Goal: Information Seeking & Learning: Learn about a topic

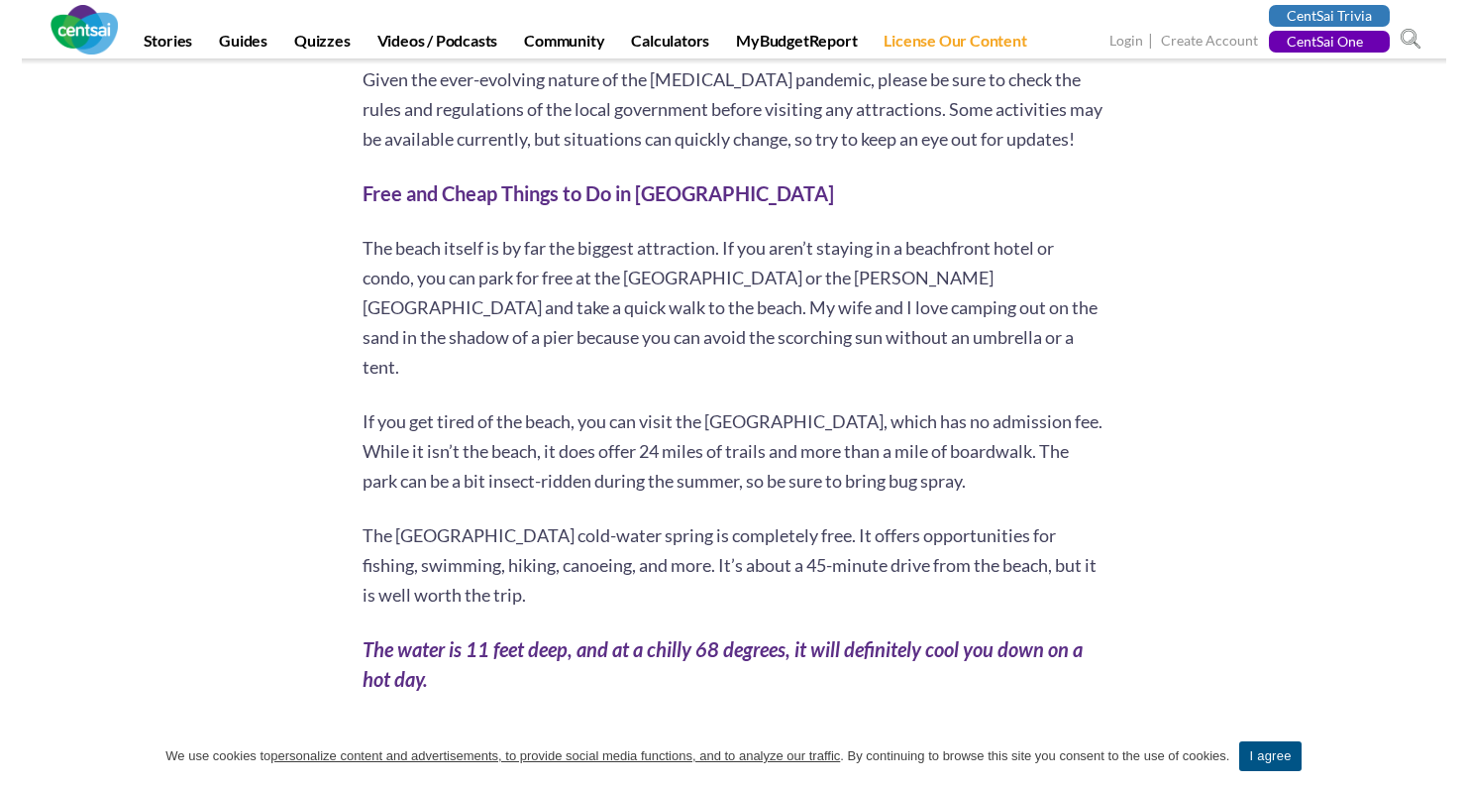
scroll to position [1742, 0]
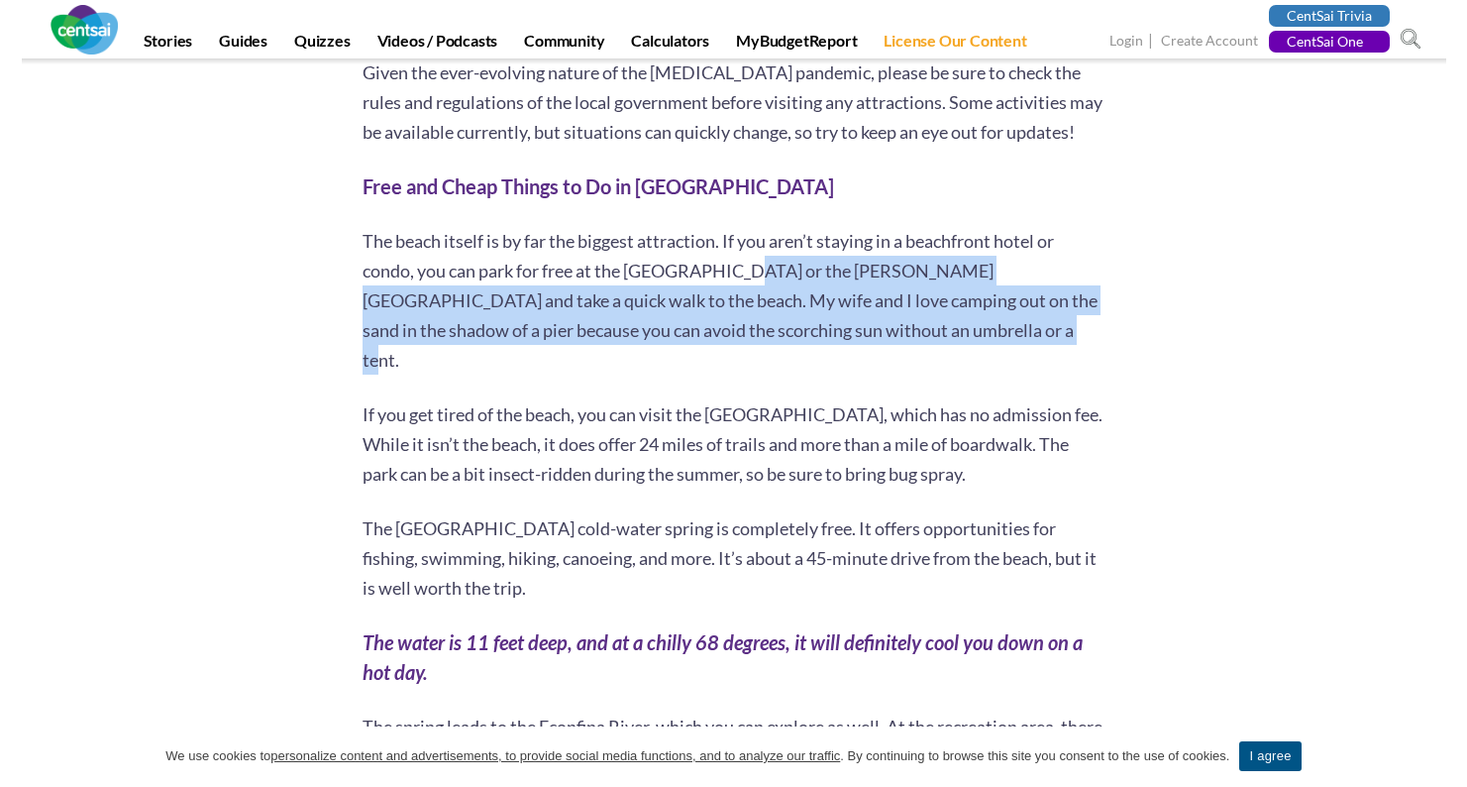
drag, startPoint x: 741, startPoint y: 250, endPoint x: 904, endPoint y: 338, distance: 184.9
click at [904, 338] on p "The beach itself is by far the biggest attraction. If you aren’t staying in a b…" at bounding box center [734, 300] width 743 height 149
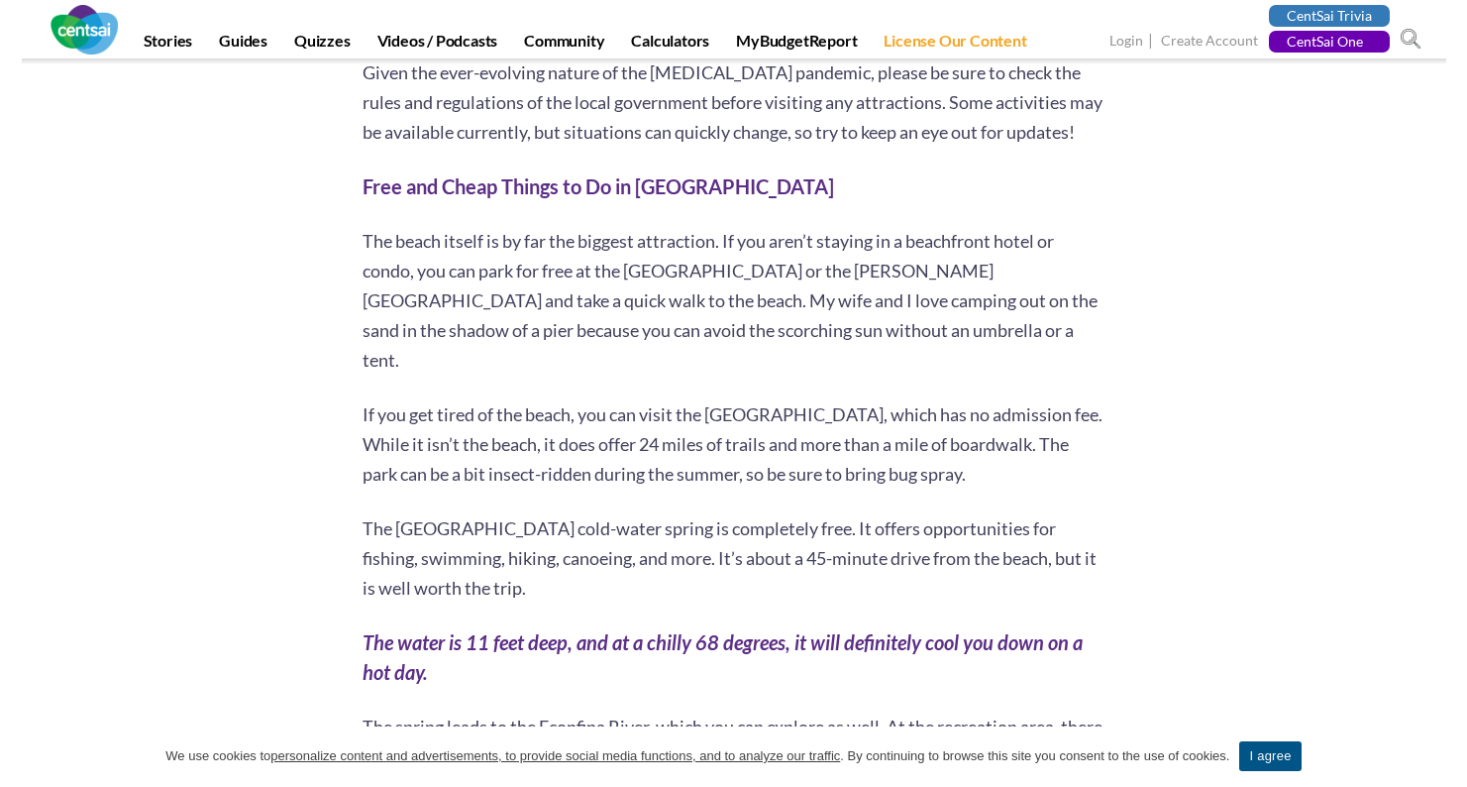
click at [1074, 353] on div "Aside from that beautiful beach, we’ve got some cheap, cheerful, and sometimes …" at bounding box center [734, 692] width 743 height 3089
drag, startPoint x: 656, startPoint y: 313, endPoint x: 995, endPoint y: 356, distance: 341.5
click at [996, 356] on div "Aside from that beautiful beach, we’ve got some cheap, cheerful, and sometimes …" at bounding box center [734, 692] width 743 height 3089
click at [1004, 355] on div "Aside from that beautiful beach, we’ve got some cheap, cheerful, and sometimes …" at bounding box center [734, 692] width 743 height 3089
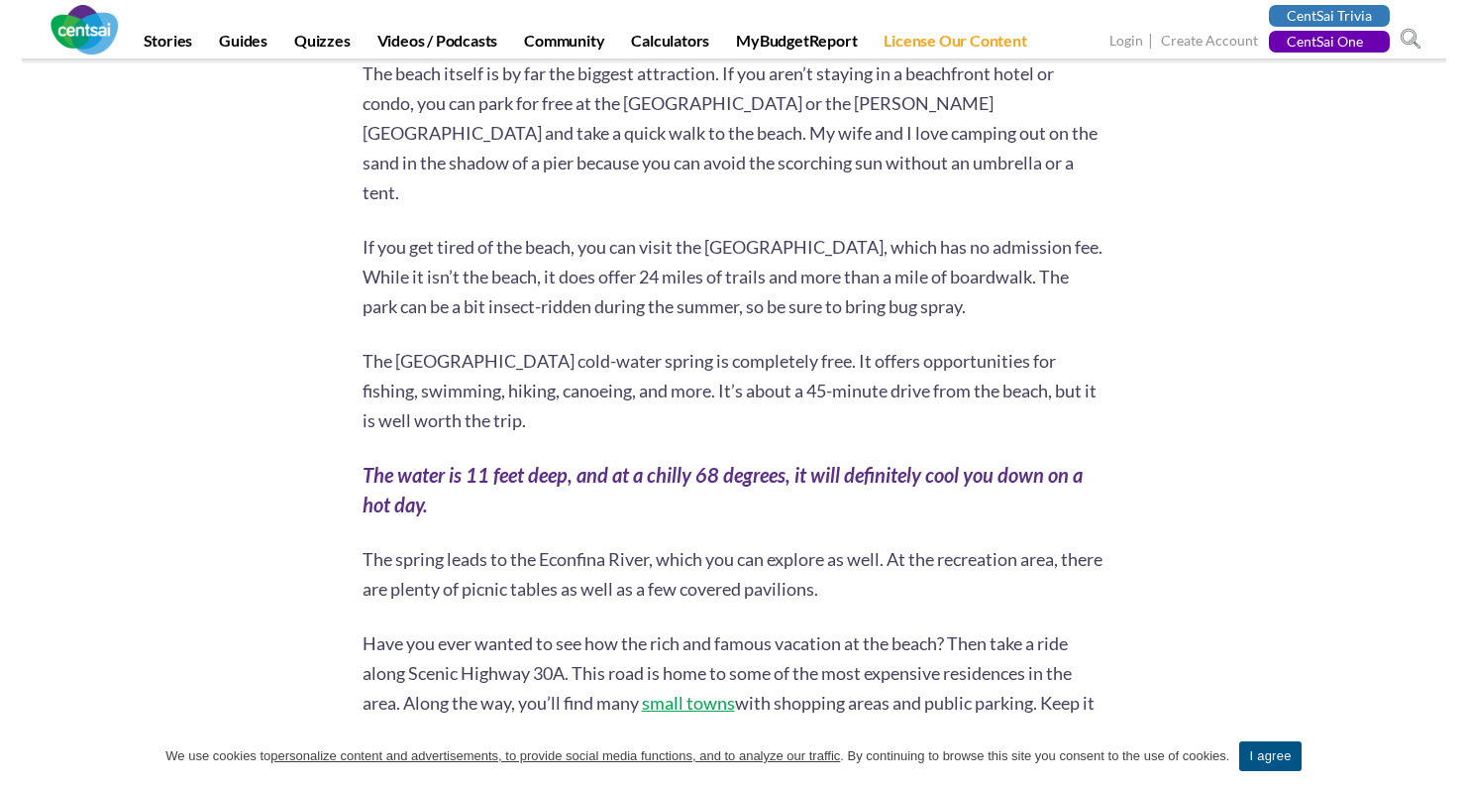
scroll to position [1912, 0]
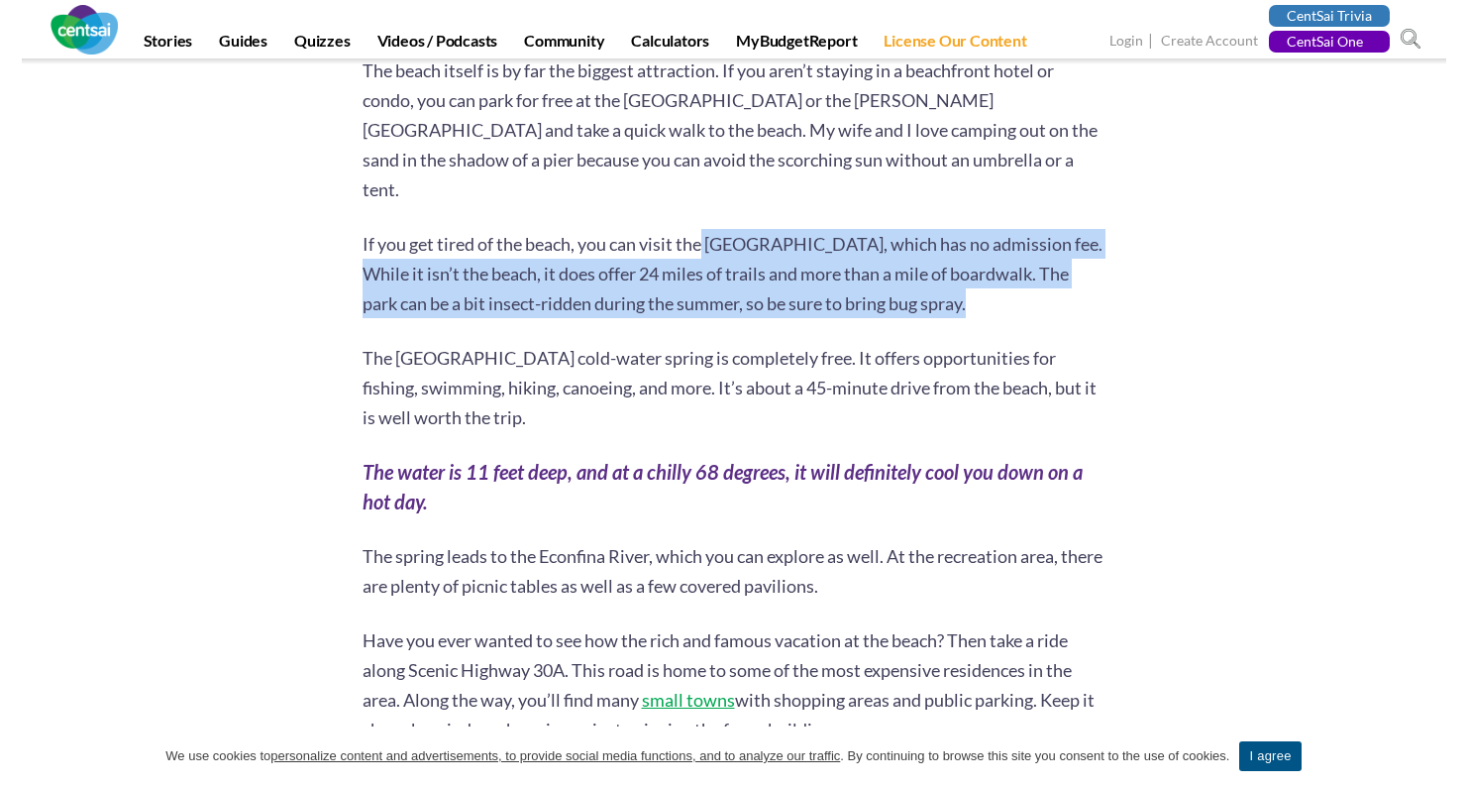
drag, startPoint x: 702, startPoint y: 214, endPoint x: 1085, endPoint y: 275, distance: 387.3
click at [1087, 275] on p "If you get tired of the beach, you can visit the [GEOGRAPHIC_DATA], which has n…" at bounding box center [734, 273] width 743 height 89
click at [1077, 281] on p "If you get tired of the beach, you can visit the [GEOGRAPHIC_DATA], which has n…" at bounding box center [734, 273] width 743 height 89
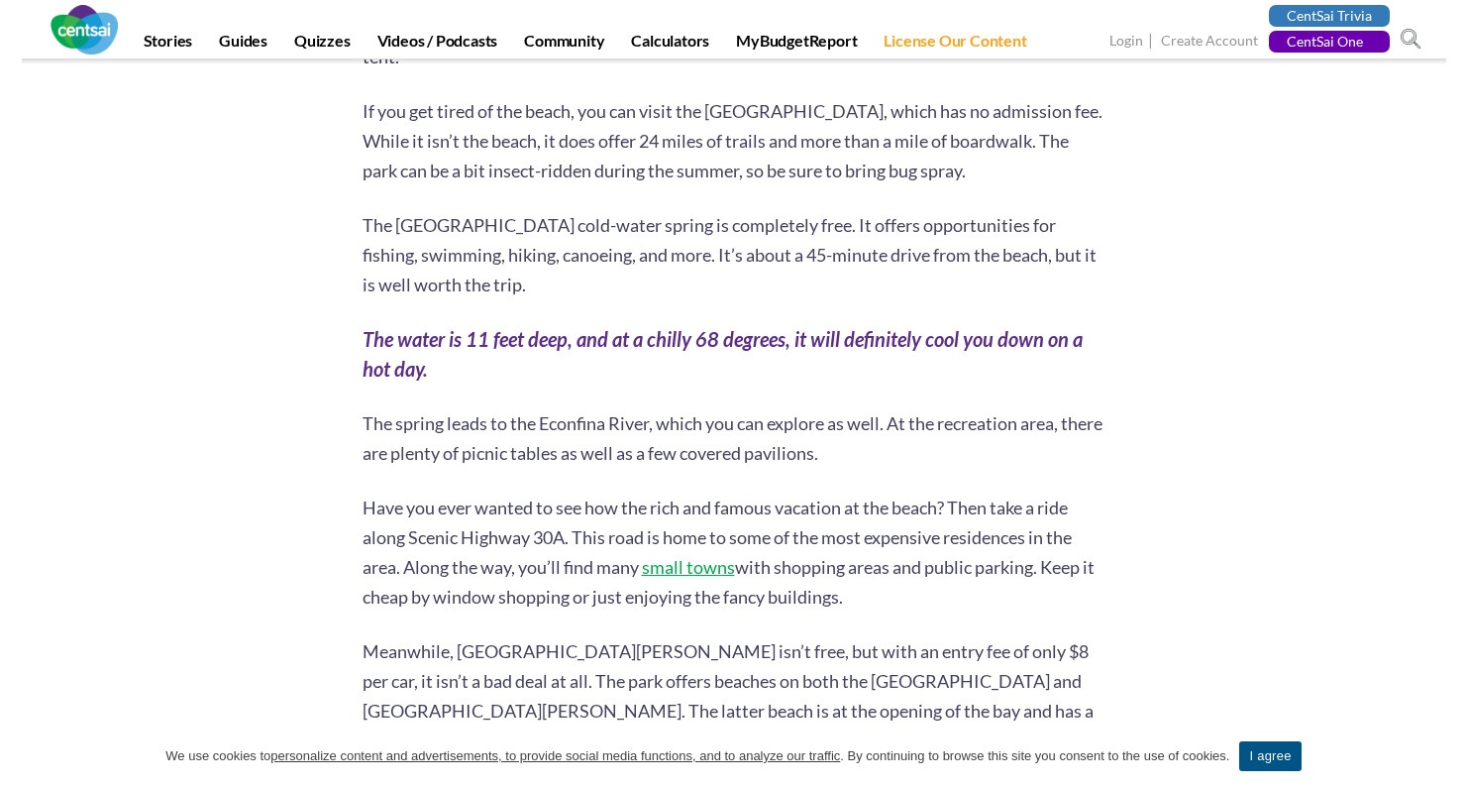
scroll to position [2048, 0]
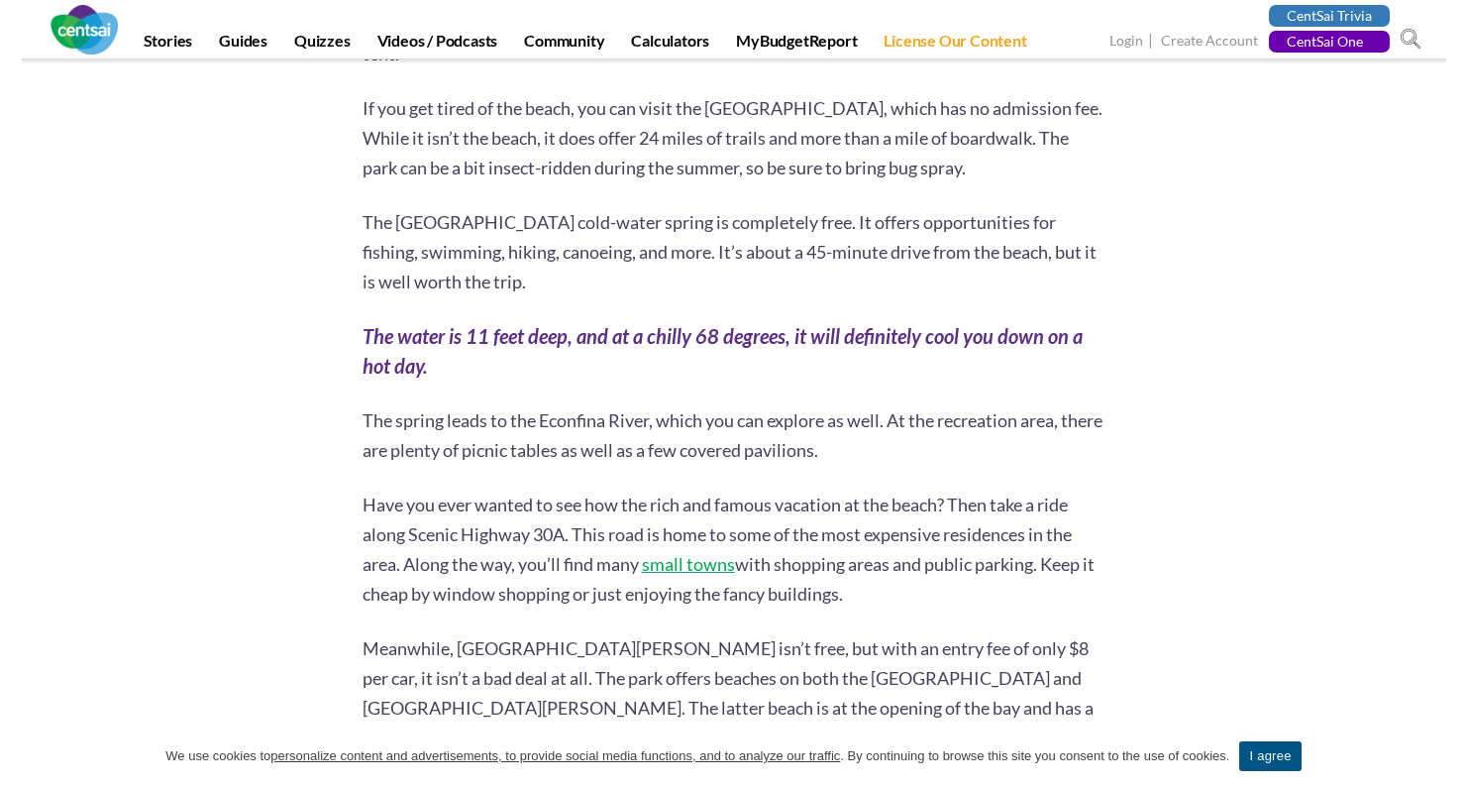
drag, startPoint x: 388, startPoint y: 192, endPoint x: 645, endPoint y: 259, distance: 265.1
click at [645, 259] on p "The [GEOGRAPHIC_DATA] cold-water spring is completely free. It offers opportuni…" at bounding box center [734, 251] width 743 height 89
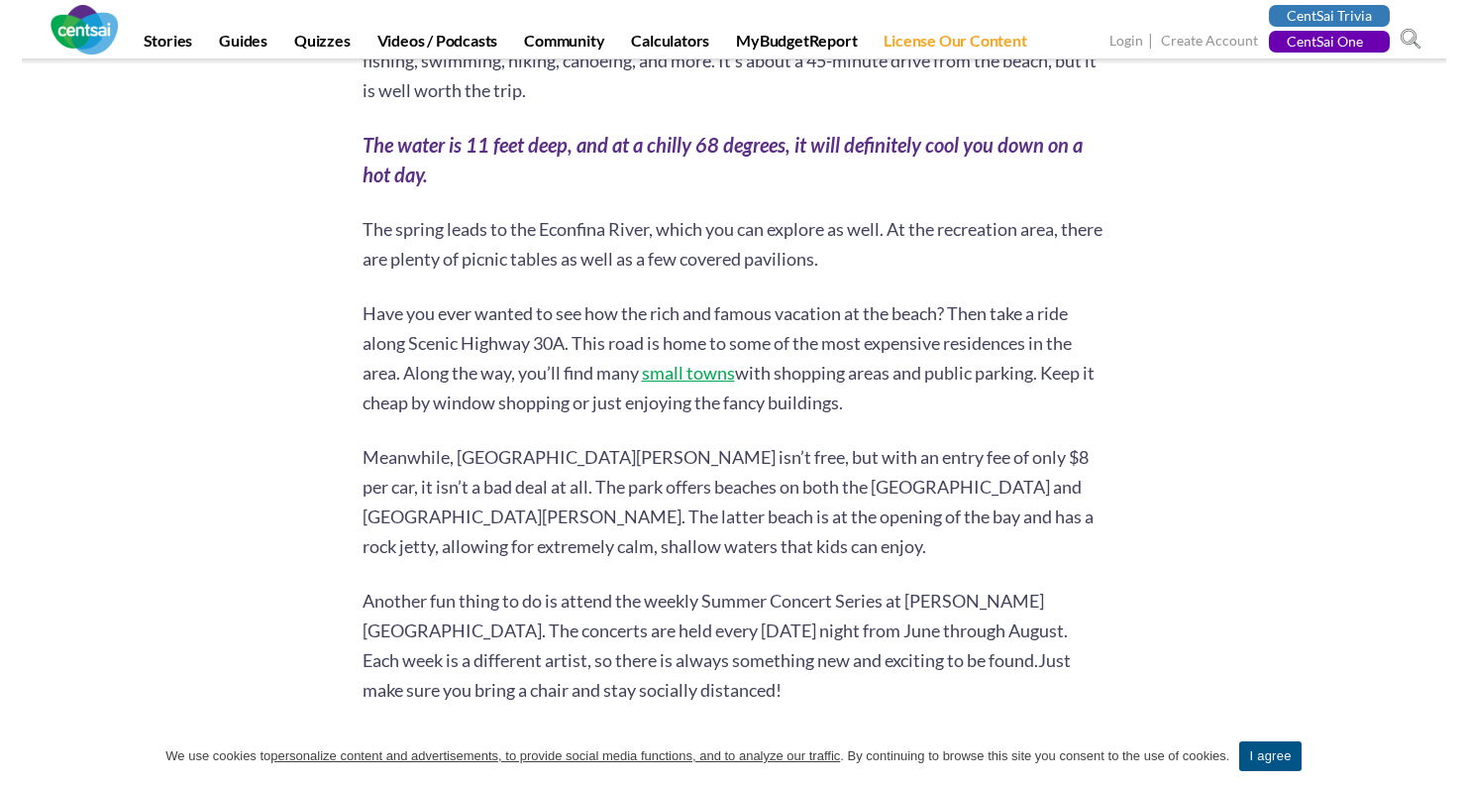
scroll to position [2258, 0]
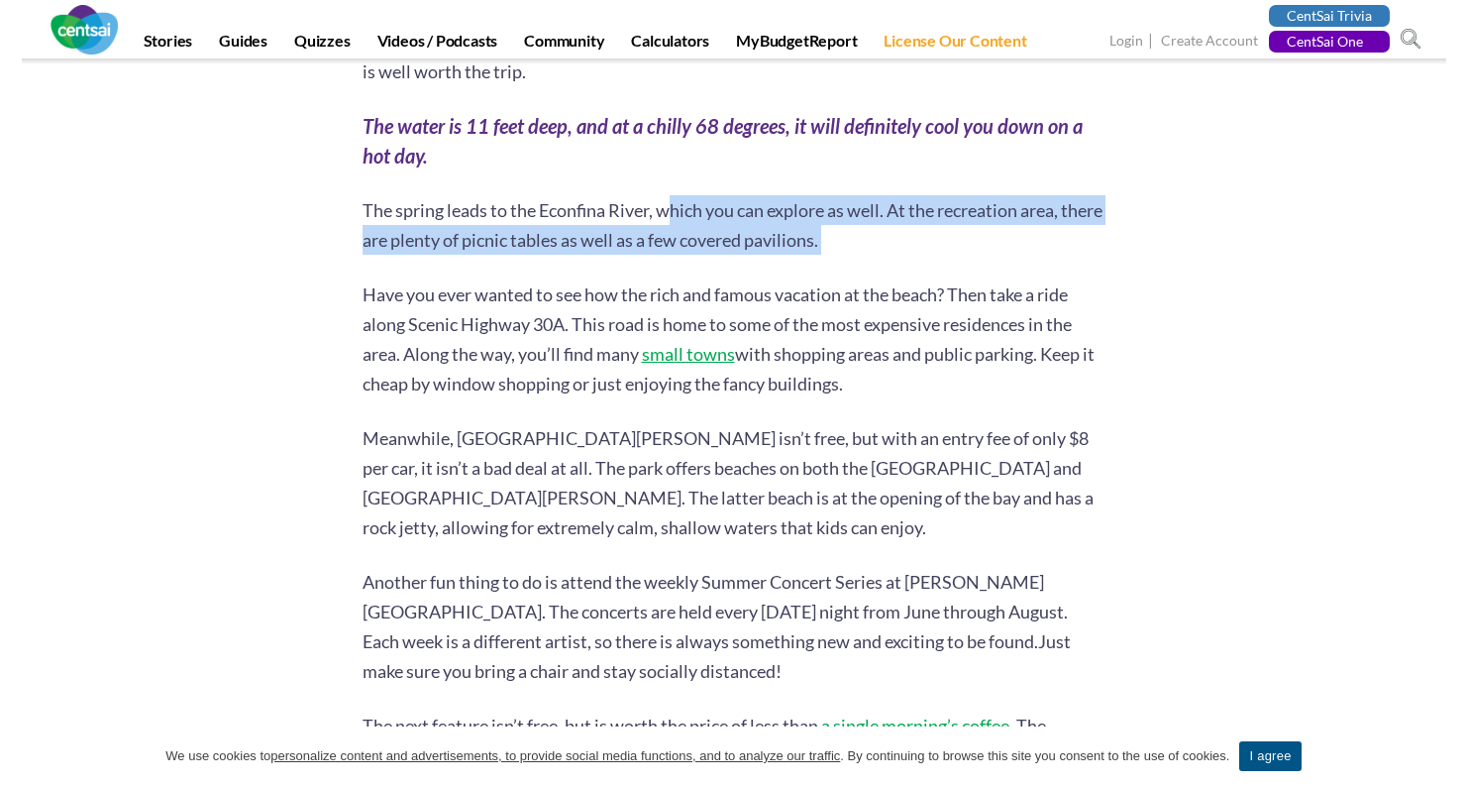
drag, startPoint x: 667, startPoint y: 170, endPoint x: 819, endPoint y: 225, distance: 162.0
click at [819, 225] on div "Aside from that beautiful beach, we’ve got some cheap, cheerful, and sometimes …" at bounding box center [734, 176] width 743 height 3089
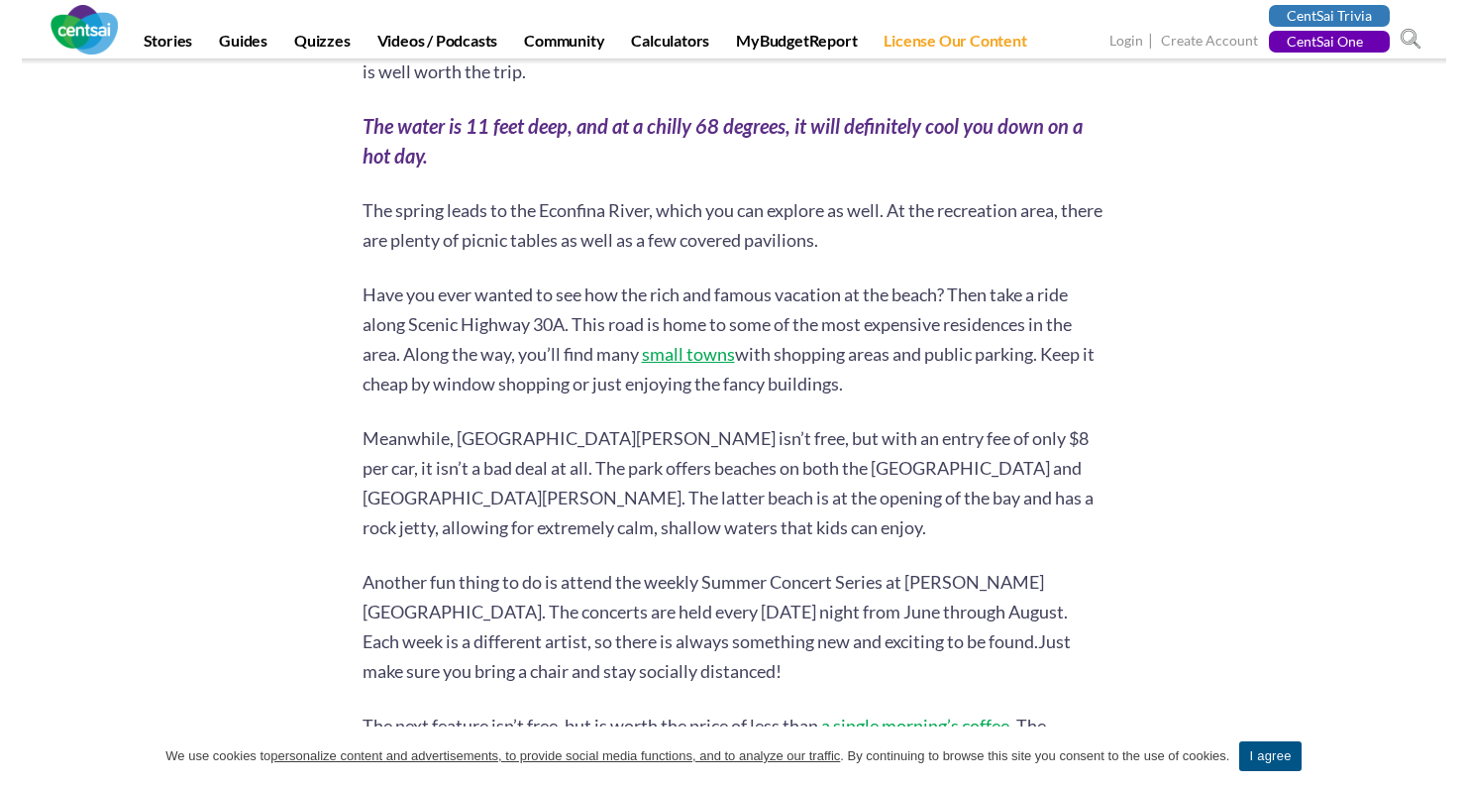
click at [964, 248] on div "Aside from that beautiful beach, we’ve got some cheap, cheerful, and sometimes …" at bounding box center [734, 176] width 743 height 3089
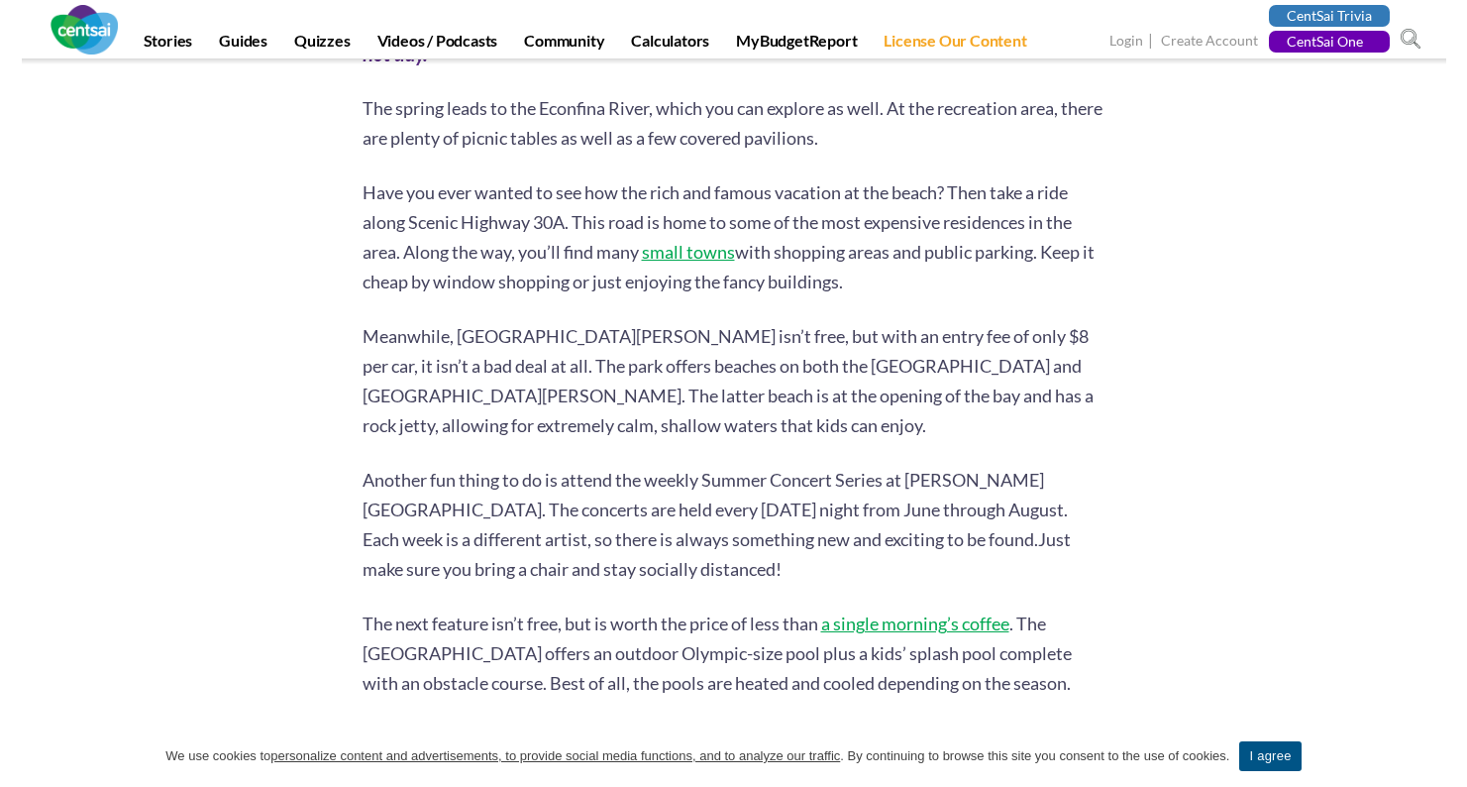
scroll to position [2361, 0]
drag, startPoint x: 797, startPoint y: 187, endPoint x: 1050, endPoint y: 243, distance: 259.6
click at [1050, 243] on p "Have you ever wanted to see how the rich and famous vacation at the beach? Then…" at bounding box center [734, 235] width 743 height 119
click at [986, 266] on div "Aside from that beautiful beach, we’ve got some cheap, cheerful, and sometimes …" at bounding box center [734, 73] width 743 height 3089
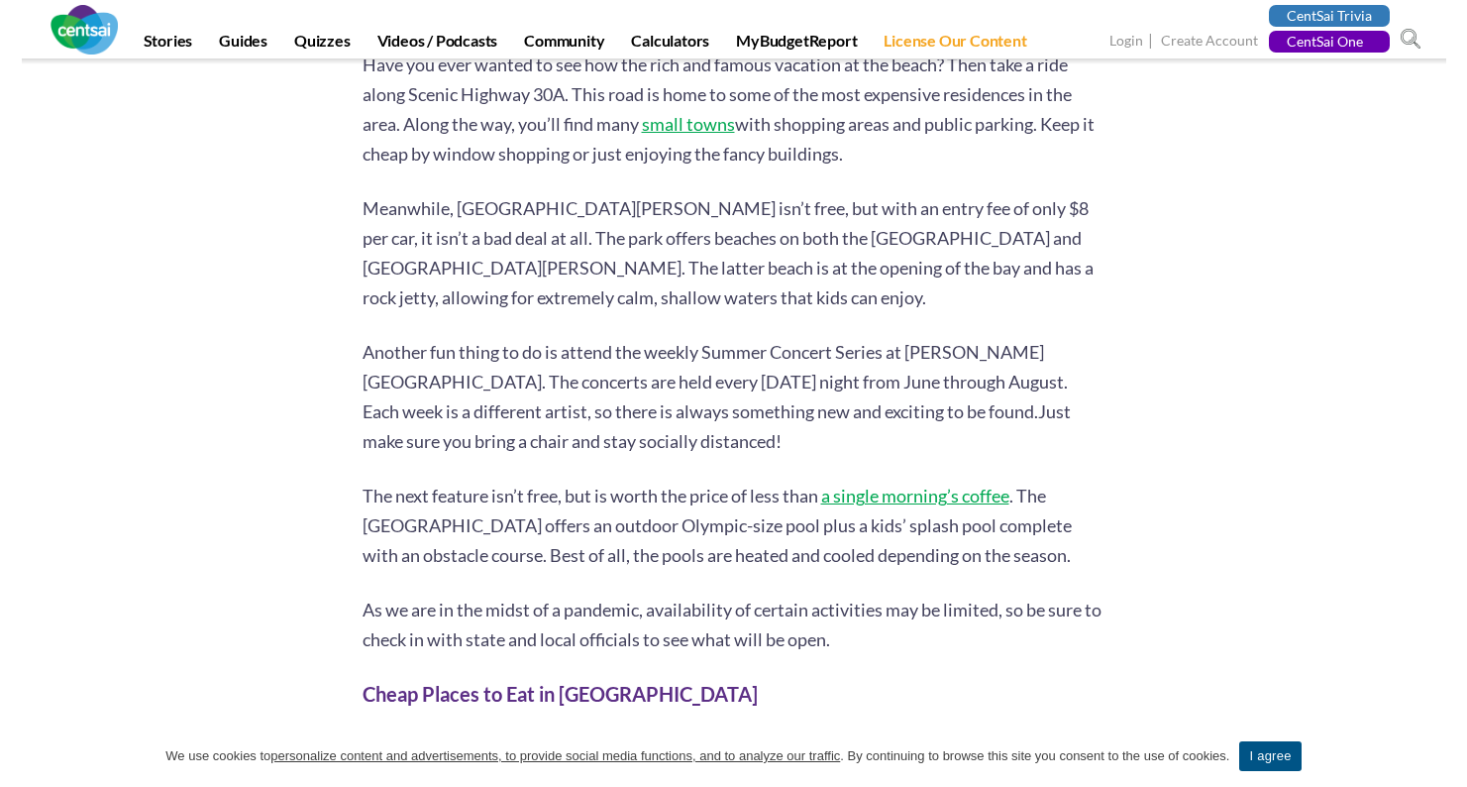
scroll to position [2489, 0]
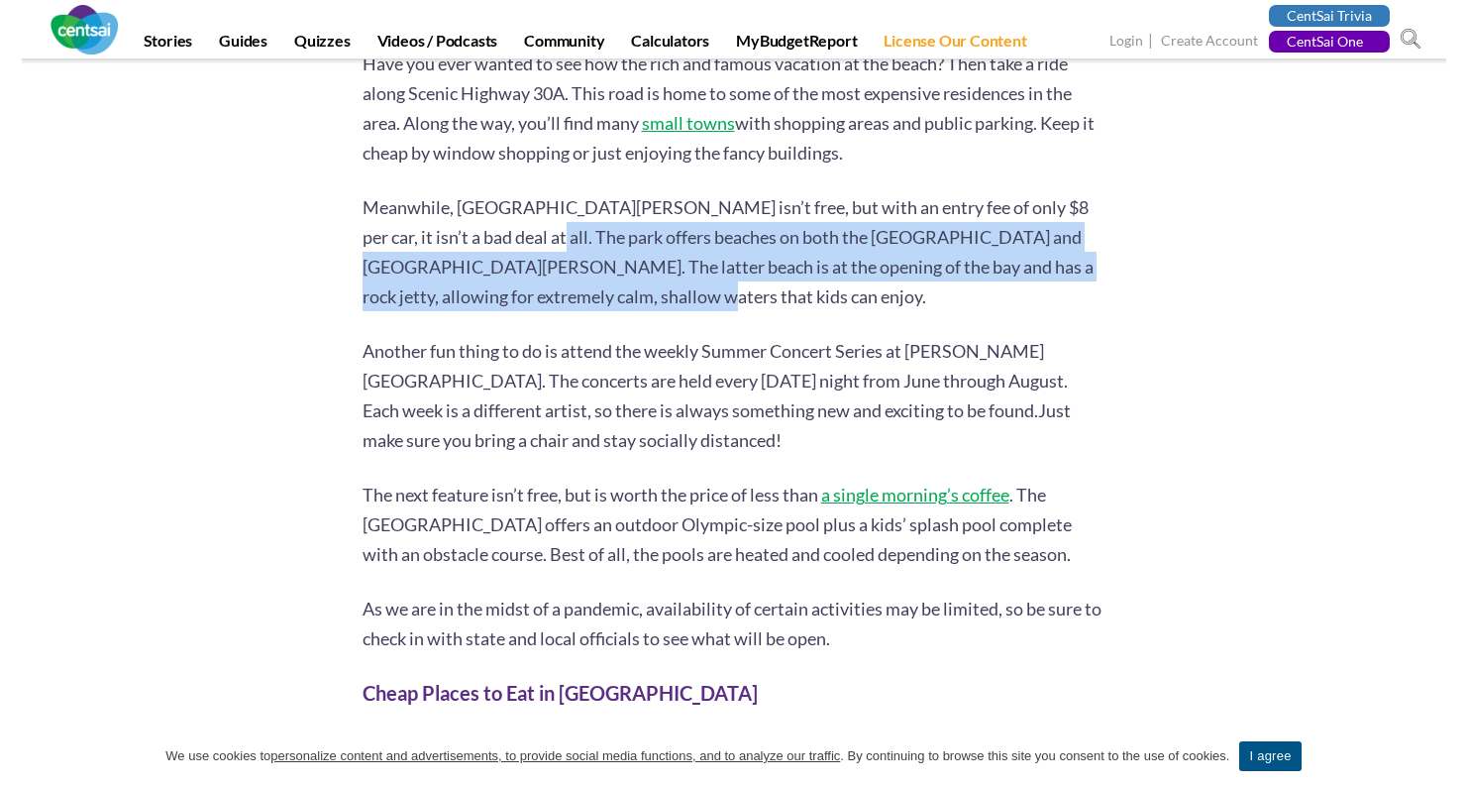
drag, startPoint x: 491, startPoint y: 201, endPoint x: 1026, endPoint y: 260, distance: 538.2
click at [1026, 260] on p "Meanwhile, [GEOGRAPHIC_DATA][PERSON_NAME] isn’t free, but with an entry fee of …" at bounding box center [734, 251] width 743 height 119
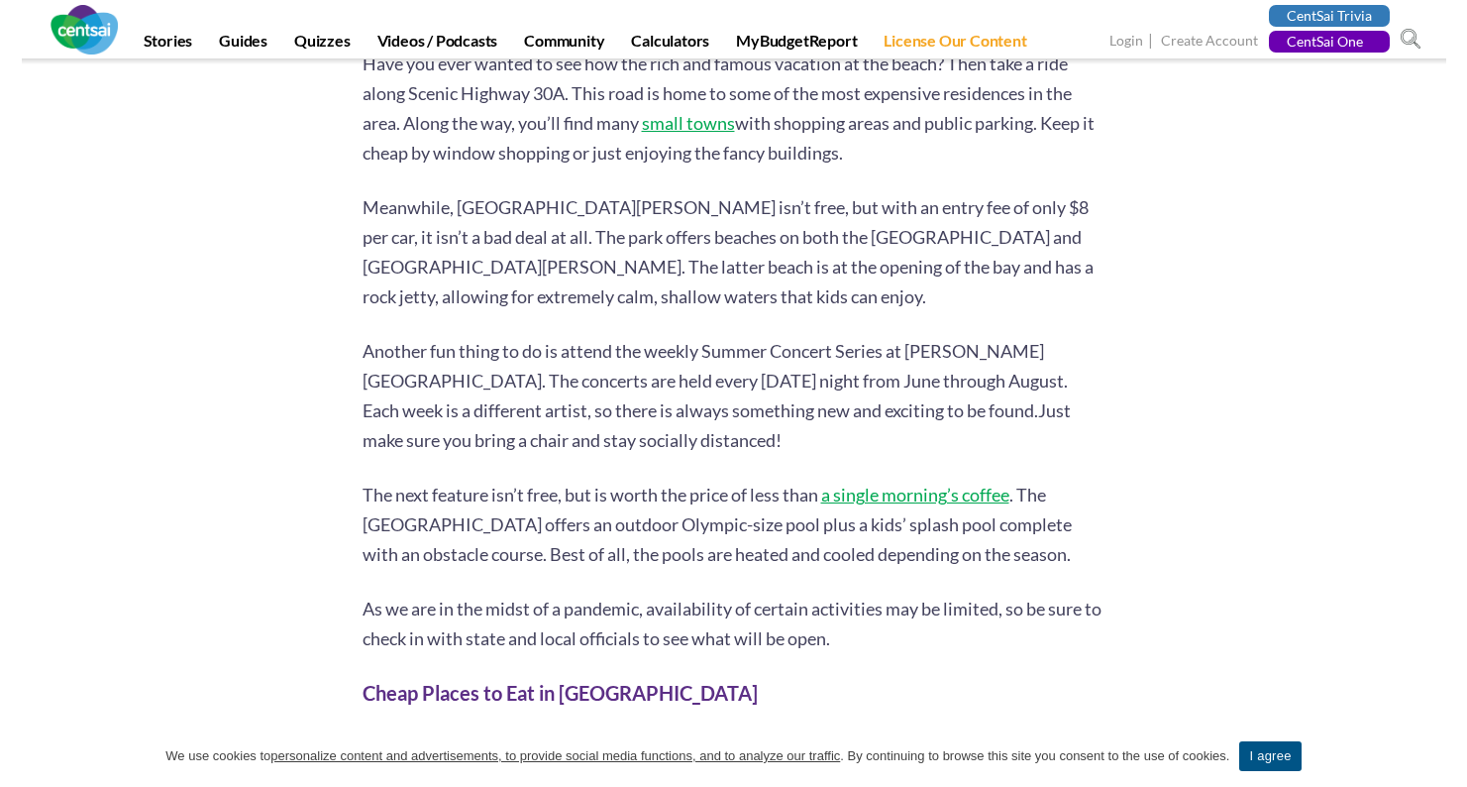
click at [721, 340] on span "Another fun thing to do is attend the weekly Summer Concert Series at [PERSON_N…" at bounding box center [715, 380] width 705 height 81
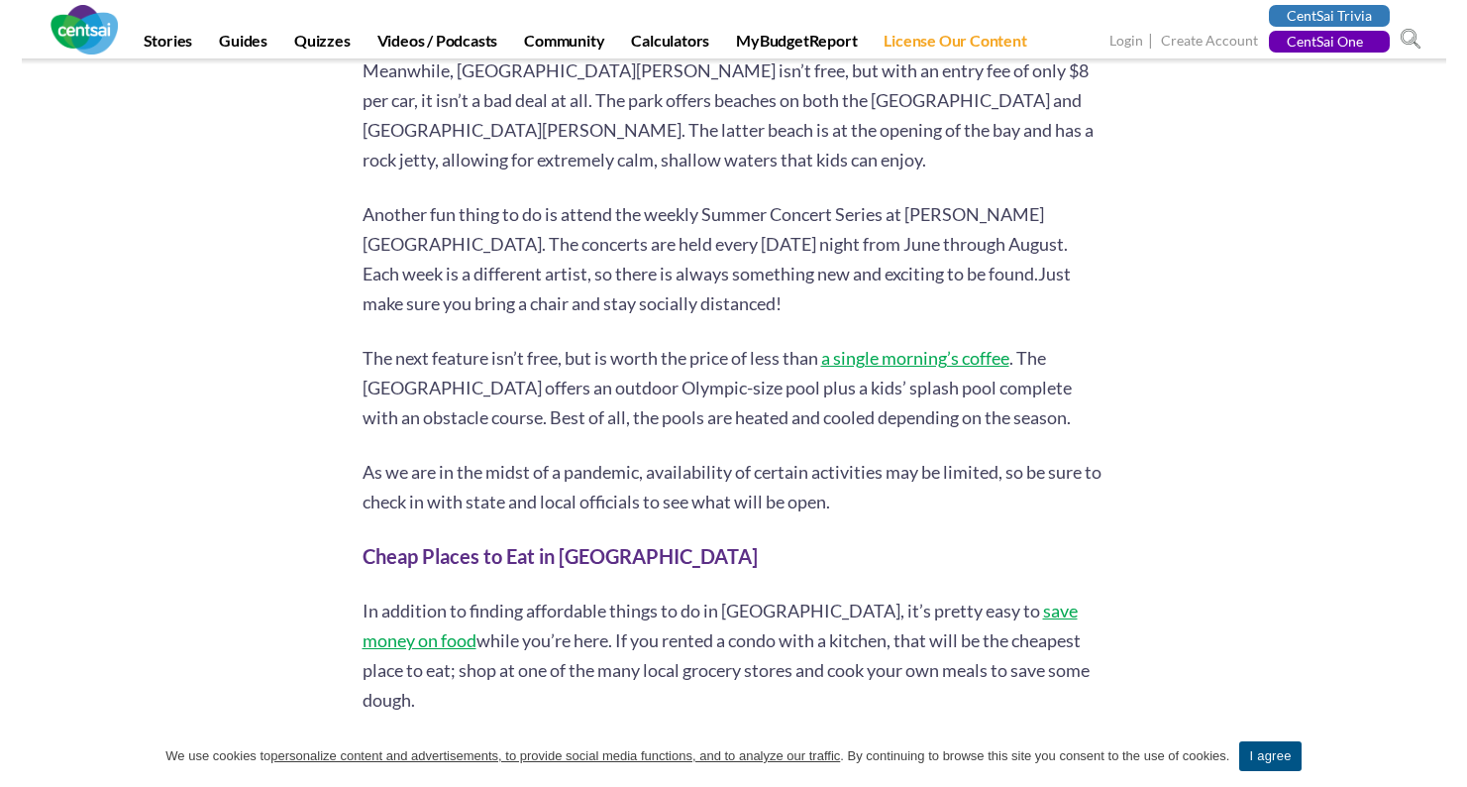
scroll to position [2628, 0]
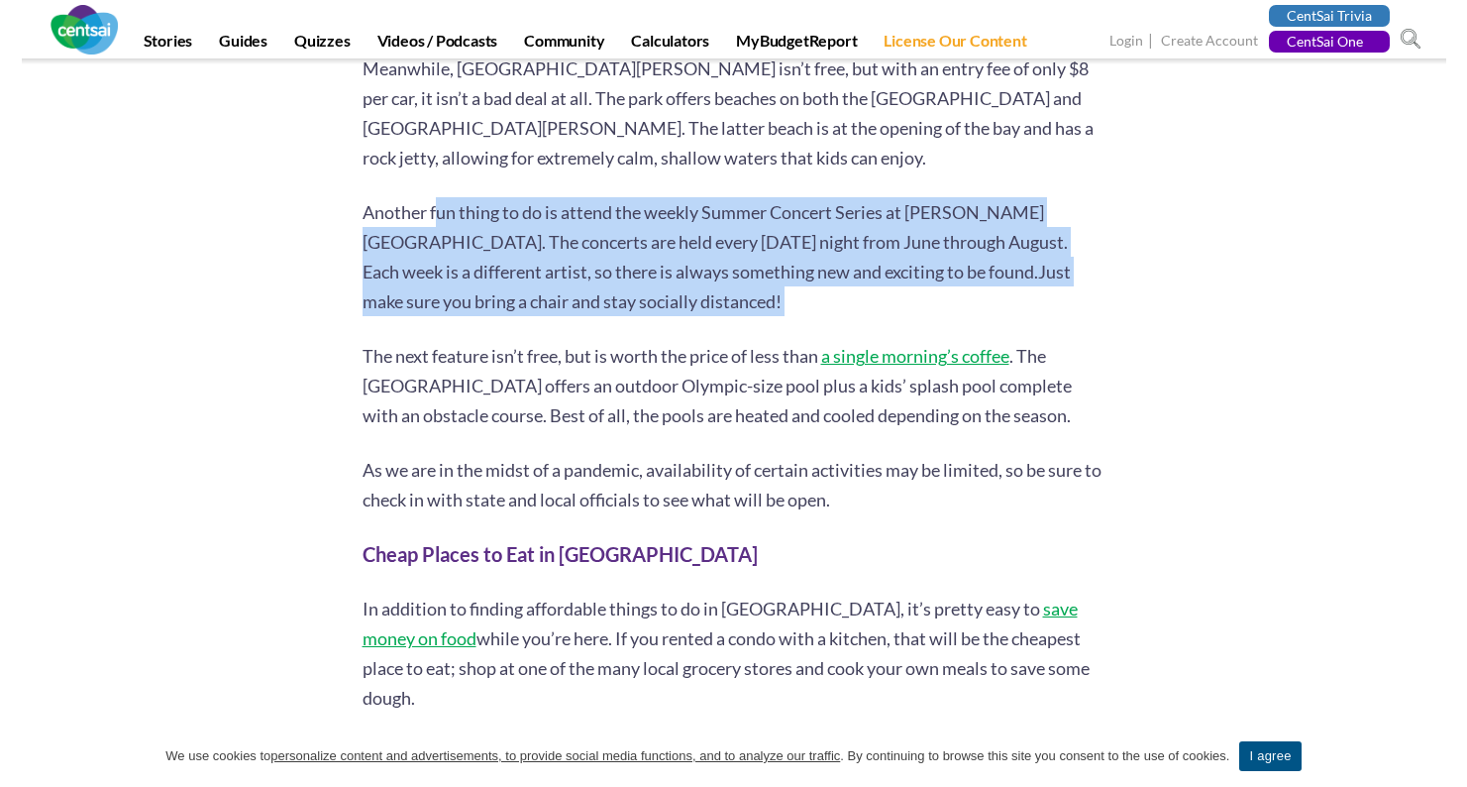
drag, startPoint x: 439, startPoint y: 187, endPoint x: 640, endPoint y: 296, distance: 228.8
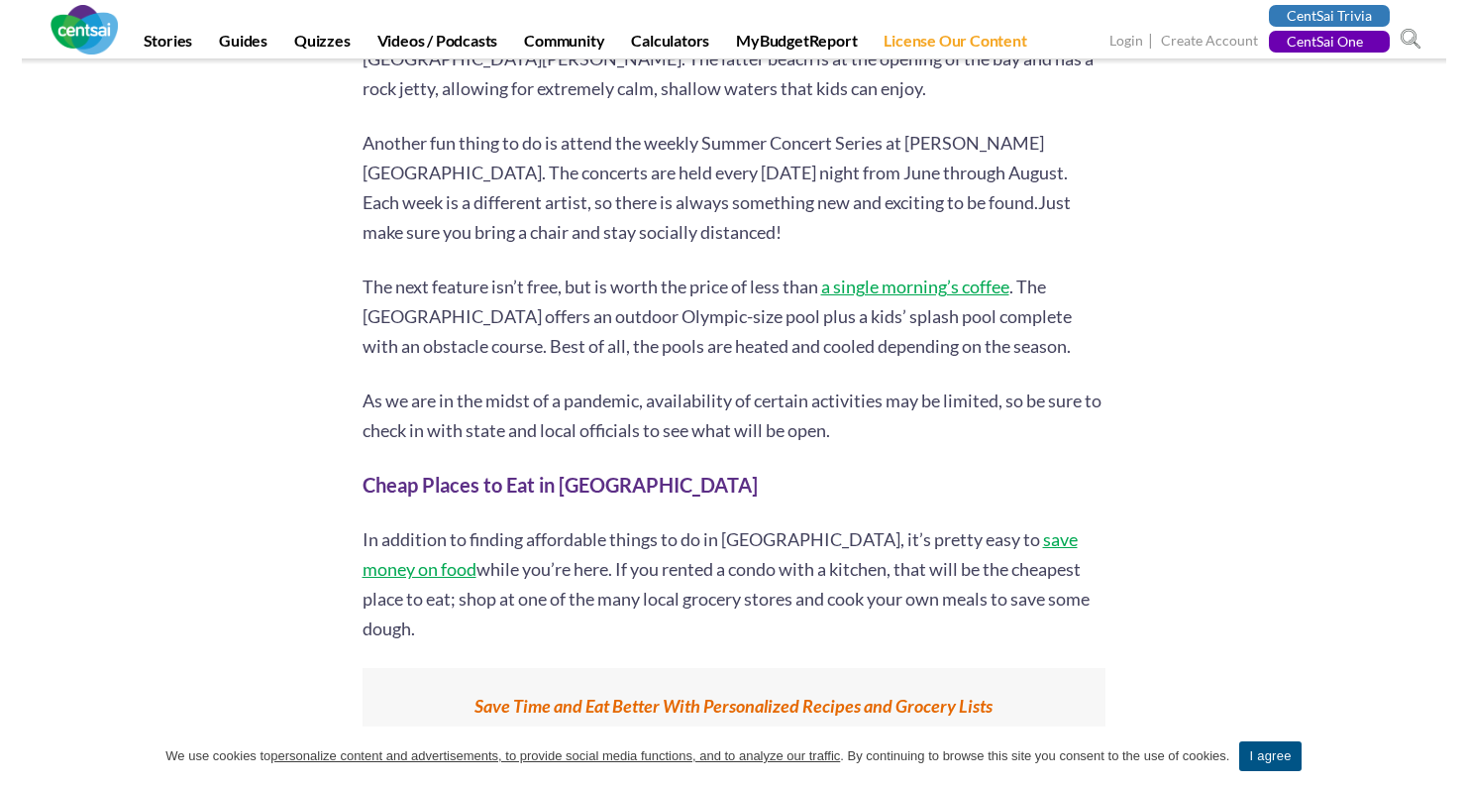
scroll to position [2701, 0]
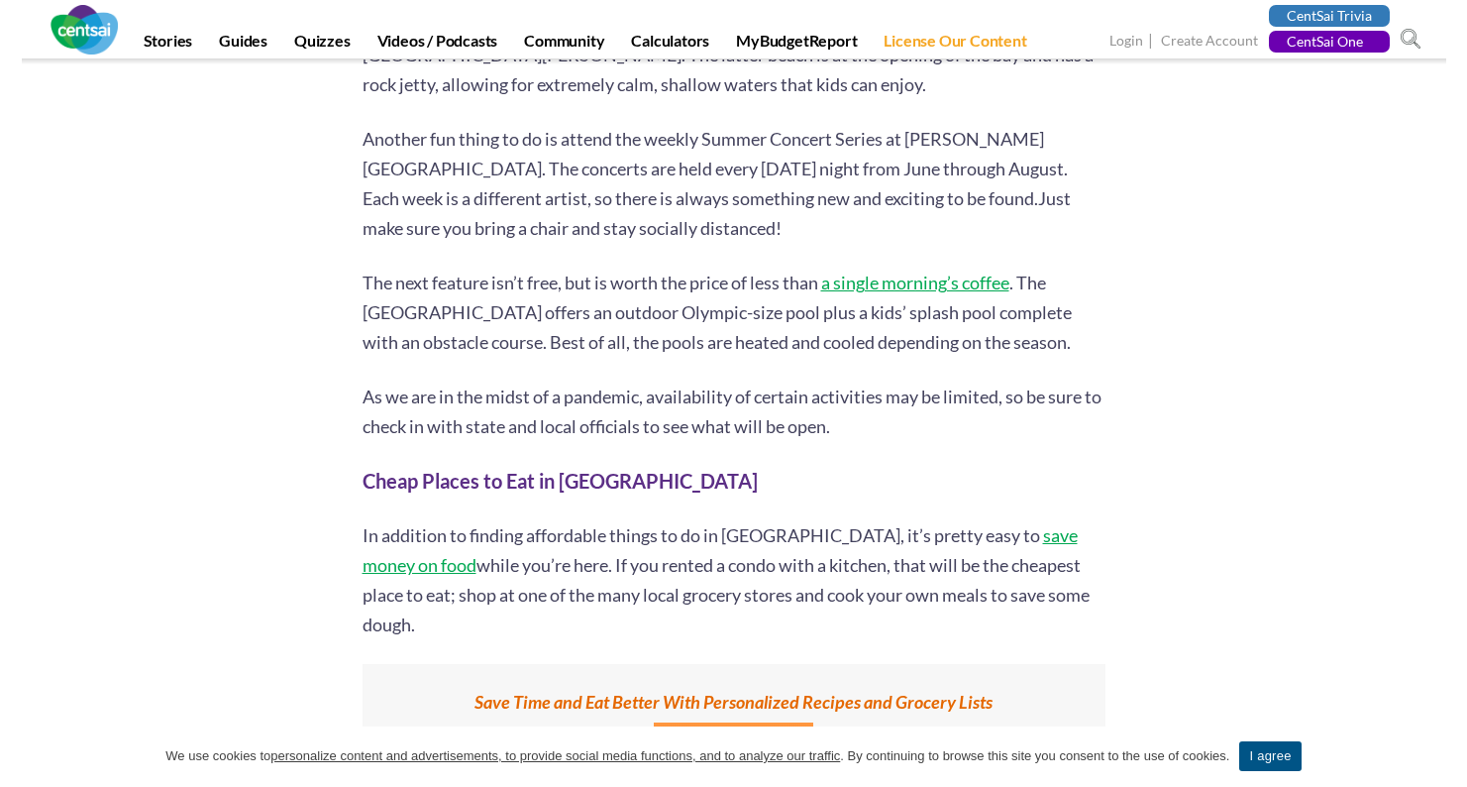
drag, startPoint x: 714, startPoint y: 284, endPoint x: 803, endPoint y: 327, distance: 97.9
click at [803, 327] on p "The next feature isn’t free, but is worth the price of less than a single morni…" at bounding box center [734, 312] width 743 height 89
click at [790, 329] on p "The next feature isn’t free, but is worth the price of less than a single morni…" at bounding box center [734, 312] width 743 height 89
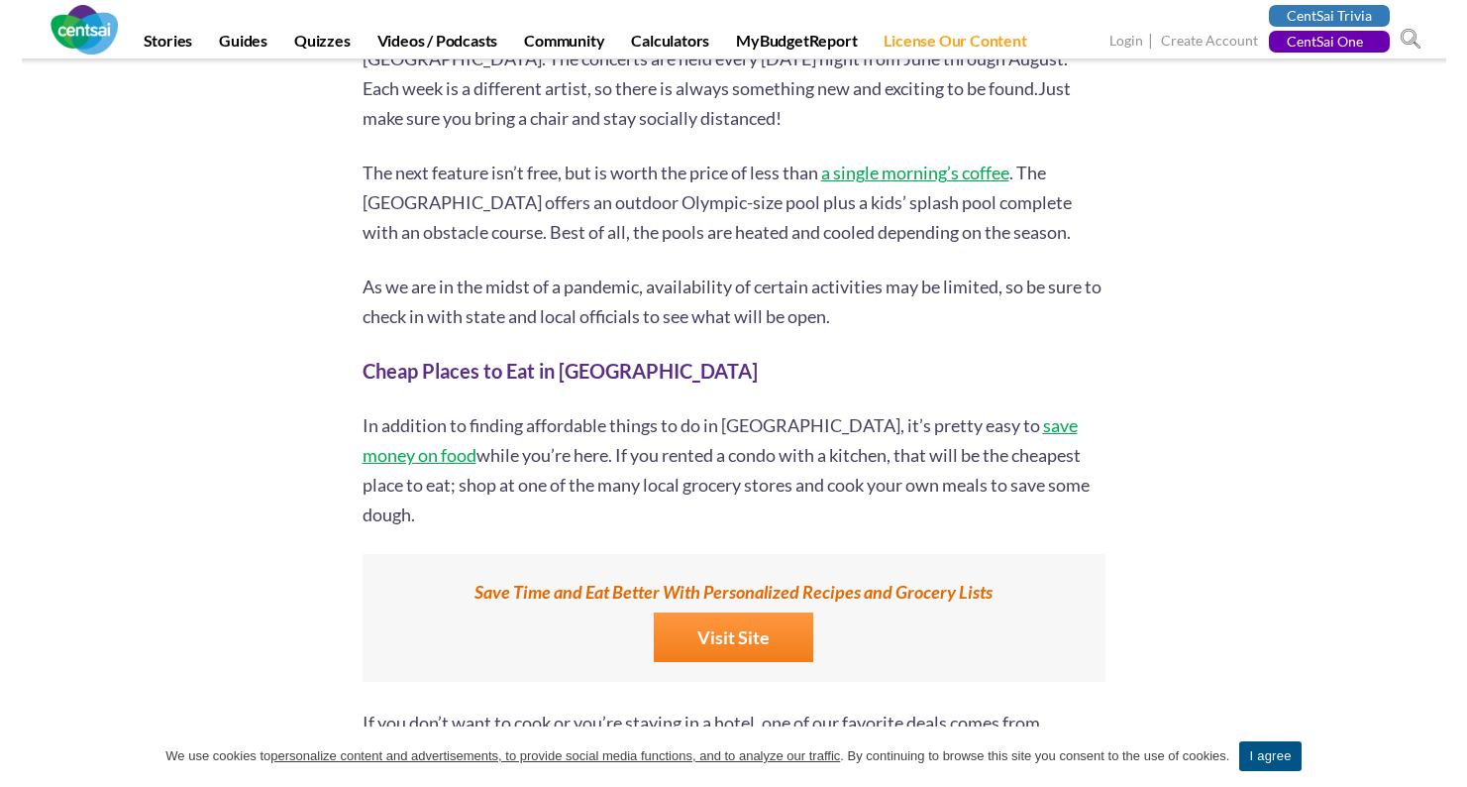
scroll to position [2834, 0]
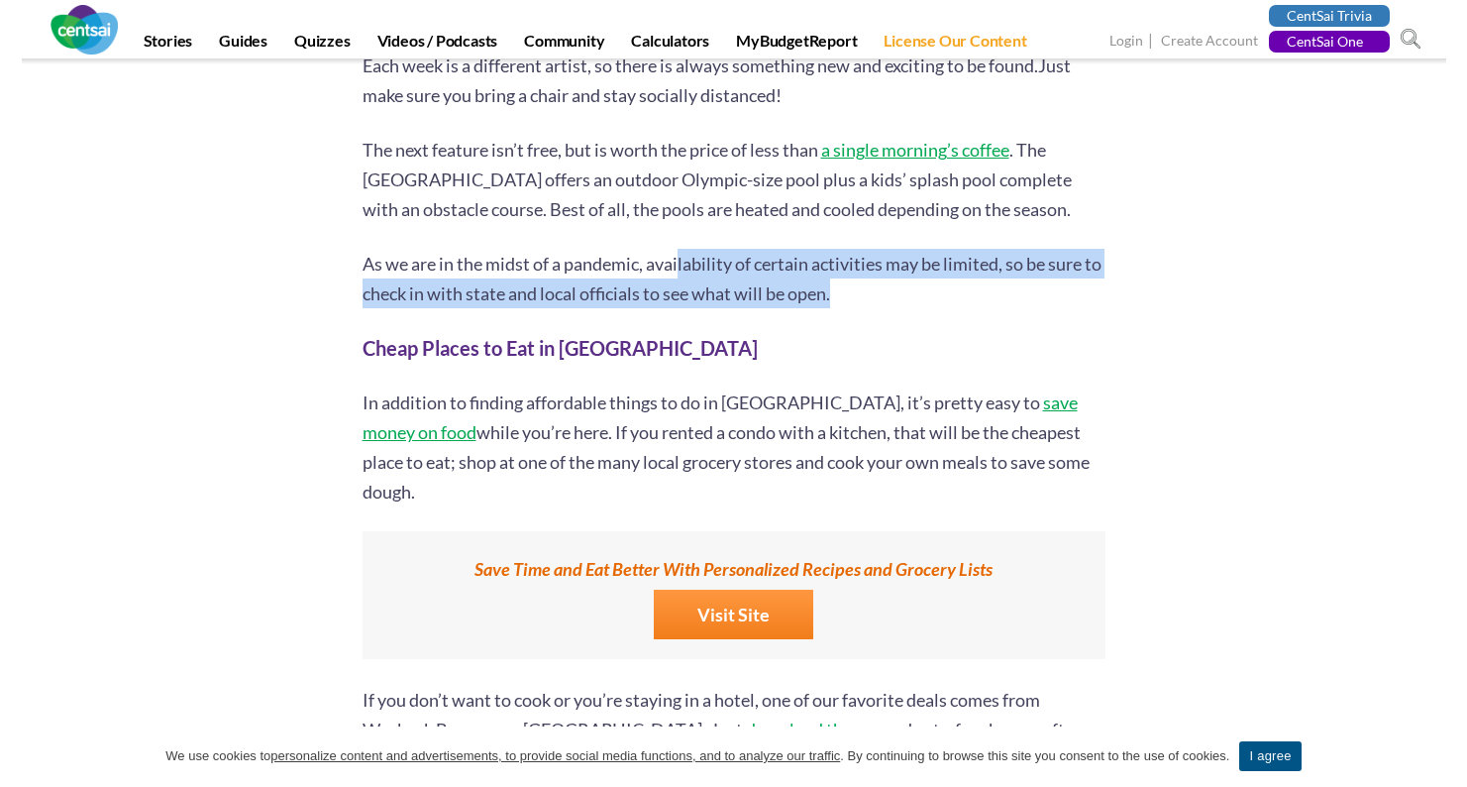
drag, startPoint x: 681, startPoint y: 253, endPoint x: 847, endPoint y: 303, distance: 174.0
click at [847, 303] on p "As we are in the midst of a pandemic, availability of certain activities may be…" at bounding box center [734, 278] width 743 height 59
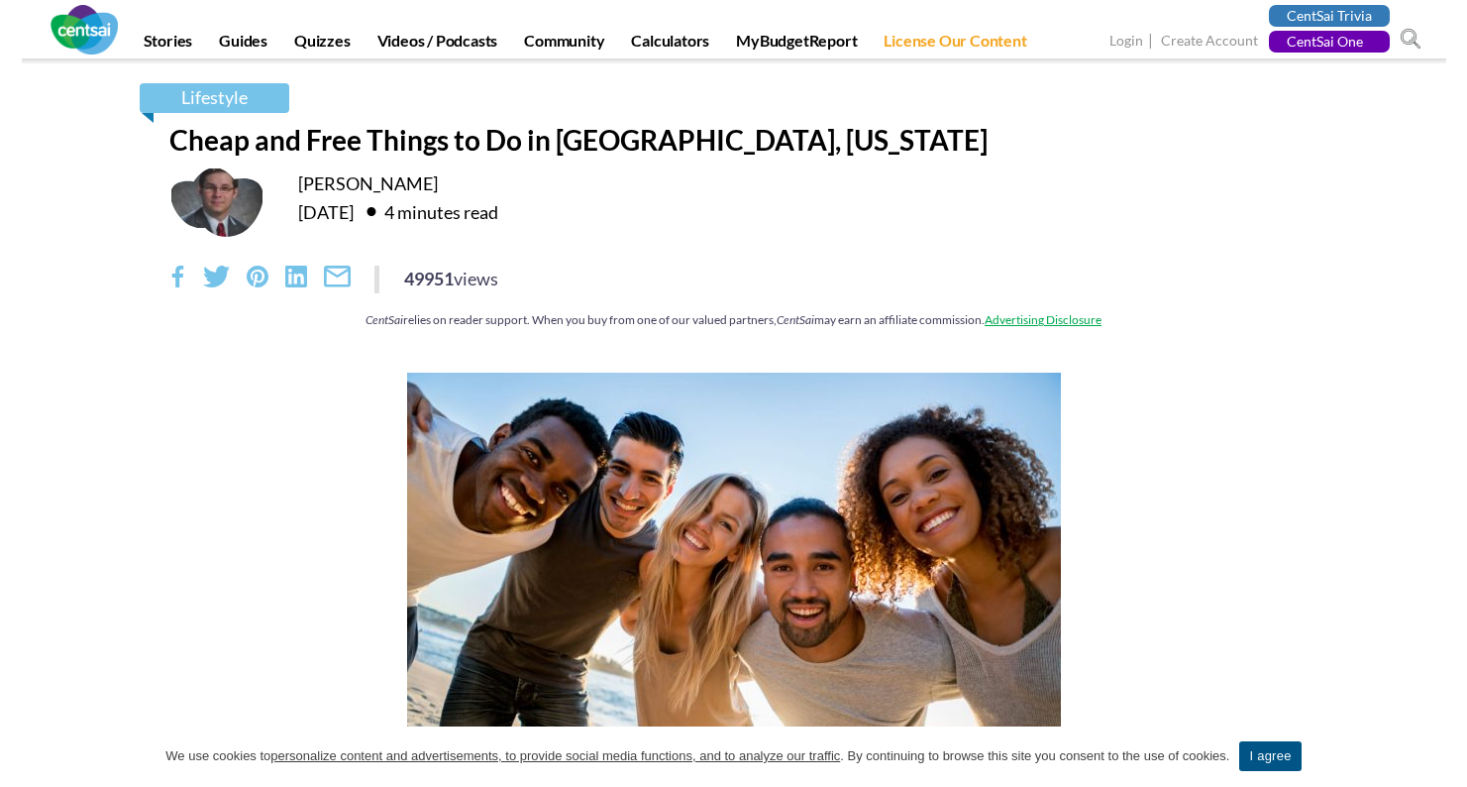
scroll to position [0, 0]
